Goal: Task Accomplishment & Management: Manage account settings

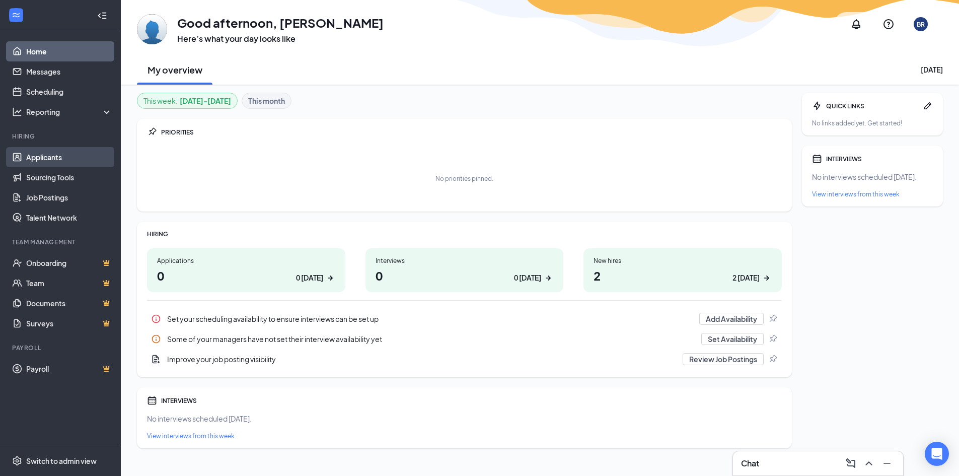
click at [55, 159] on link "Applicants" at bounding box center [69, 157] width 86 height 20
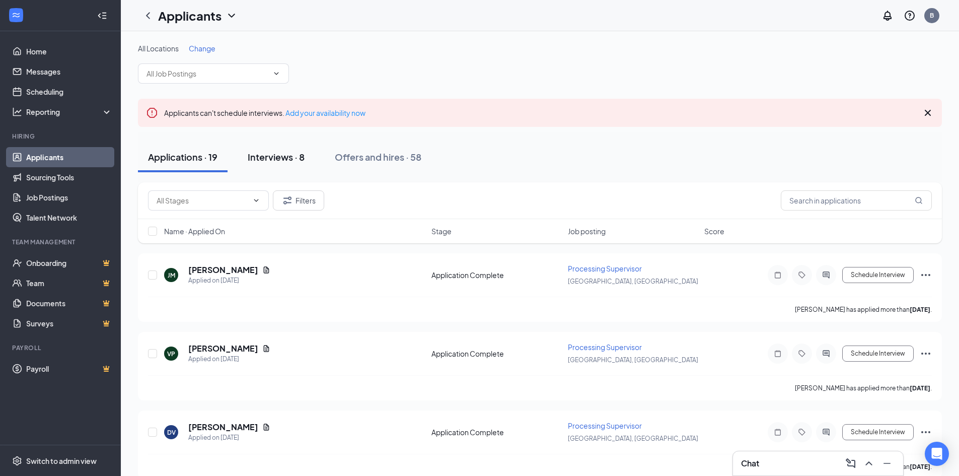
click at [282, 158] on div "Interviews · 8" at bounding box center [276, 156] width 57 height 13
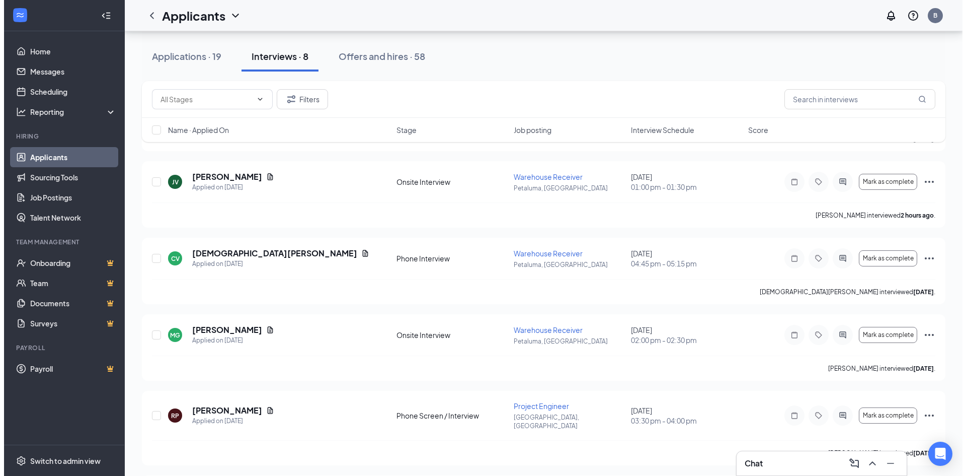
scroll to position [352, 0]
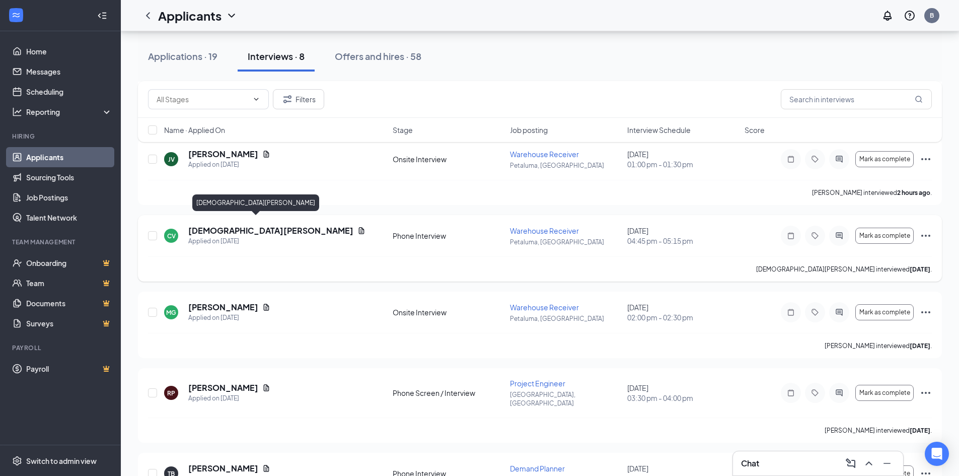
click at [207, 225] on h5 "[DEMOGRAPHIC_DATA][PERSON_NAME]" at bounding box center [270, 230] width 165 height 11
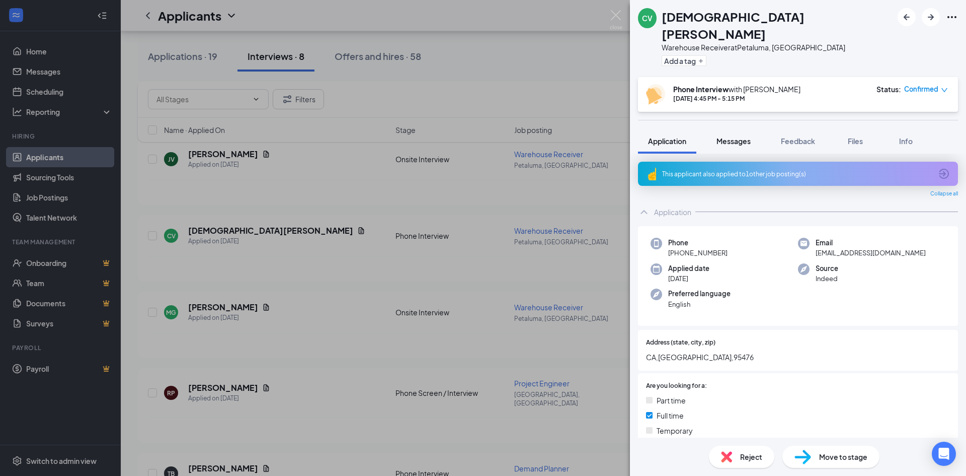
click at [732, 136] on span "Messages" at bounding box center [734, 140] width 34 height 9
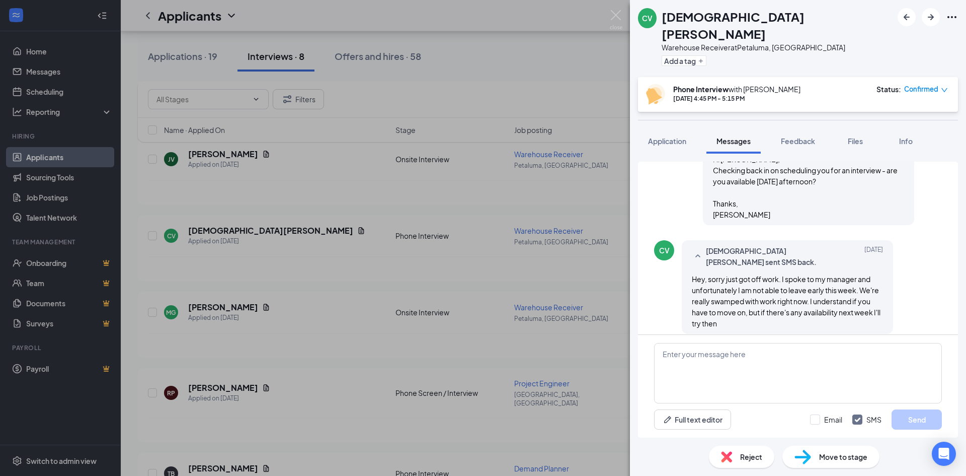
scroll to position [819, 0]
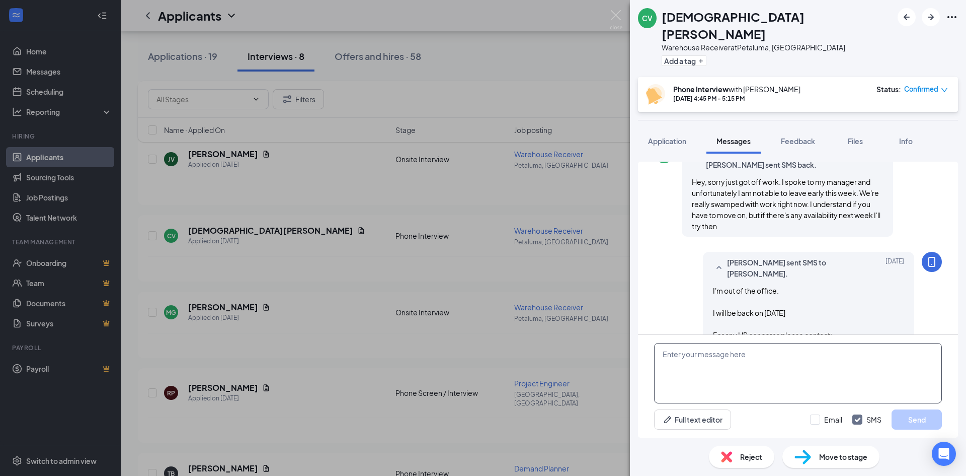
click at [706, 355] on textarea at bounding box center [798, 373] width 288 height 60
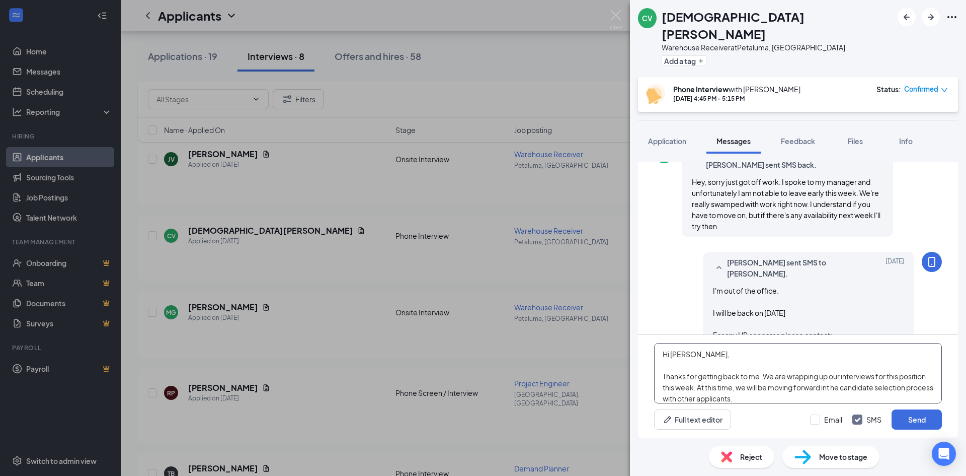
click at [857, 388] on textarea "Hi [PERSON_NAME], Thanks for getting back to me. We are wrapping up our intervi…" at bounding box center [798, 373] width 288 height 60
click at [804, 394] on textarea "Hi [PERSON_NAME], Thanks for getting back to me. We are wrapping up our intervi…" at bounding box center [798, 373] width 288 height 60
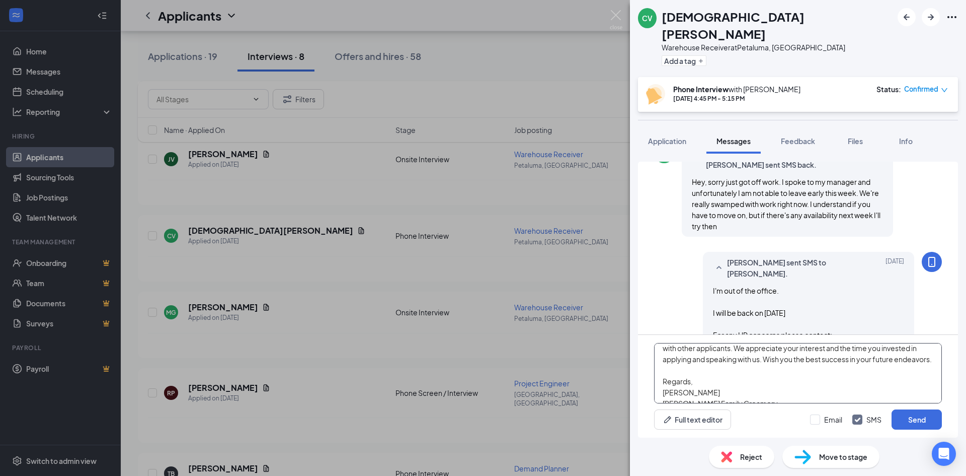
scroll to position [72, 0]
type textarea "Hi [PERSON_NAME], Thanks for getting back to me. We are wrapping up our intervi…"
click at [816, 418] on input "Email" at bounding box center [826, 419] width 32 height 10
checkbox input "true"
click at [917, 419] on button "Send" at bounding box center [917, 419] width 50 height 20
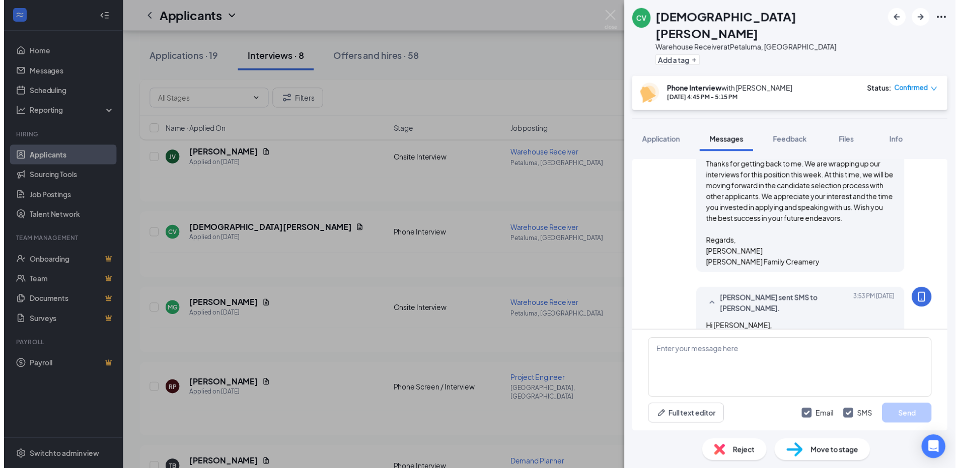
scroll to position [1171, 0]
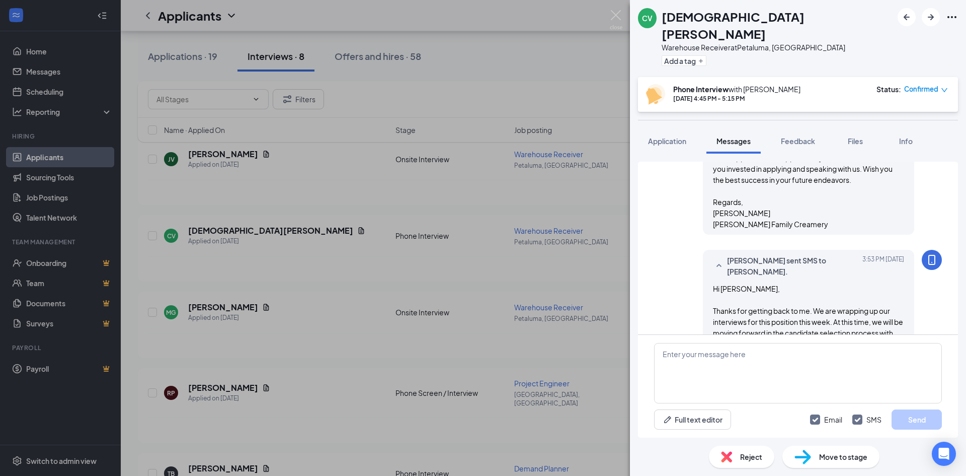
click at [741, 459] on span "Reject" at bounding box center [751, 456] width 22 height 11
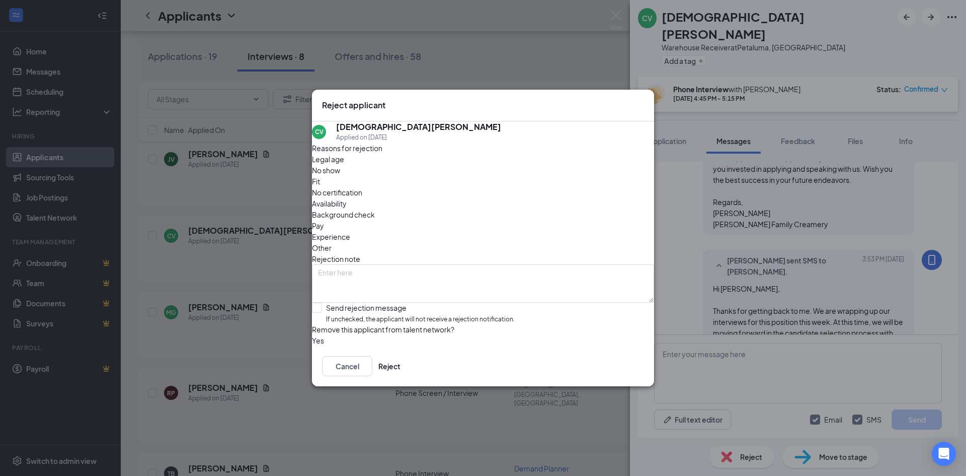
click at [332, 242] on span "Other" at bounding box center [322, 247] width 20 height 11
click at [347, 198] on span "Availability" at bounding box center [329, 203] width 35 height 11
click at [511, 242] on div "Other" at bounding box center [483, 247] width 342 height 11
click at [401, 374] on button "Reject" at bounding box center [389, 366] width 22 height 20
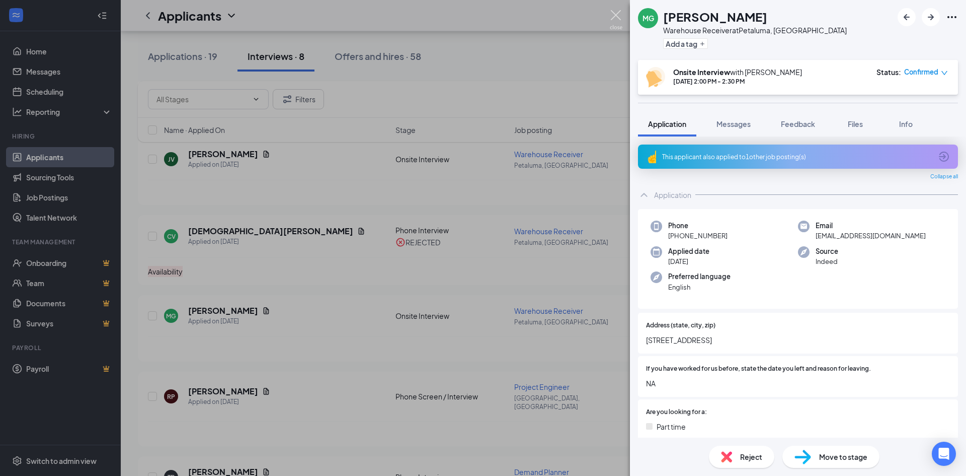
click at [616, 12] on img at bounding box center [616, 20] width 13 height 20
